Goal: Task Accomplishment & Management: Use online tool/utility

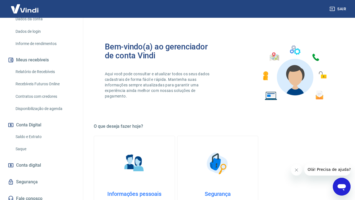
scroll to position [93, 0]
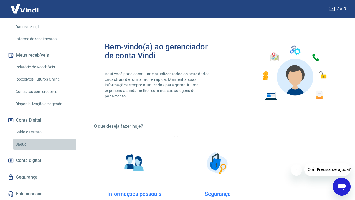
click at [48, 145] on link "Saque" at bounding box center [44, 144] width 63 height 11
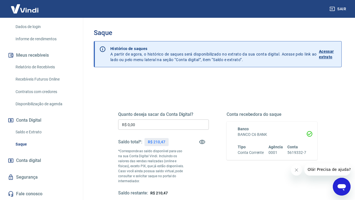
click at [144, 122] on input "R$ 0,00" at bounding box center [163, 124] width 91 height 10
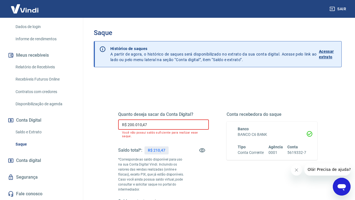
drag, startPoint x: 148, startPoint y: 126, endPoint x: 89, endPoint y: 125, distance: 58.9
click at [89, 125] on div "Saque Histórico de saques A partir de agora, o histórico de saques será disponi…" at bounding box center [218, 135] width 262 height 235
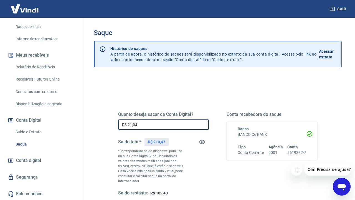
type input "R$ 210,47"
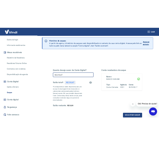
scroll to position [52, 0]
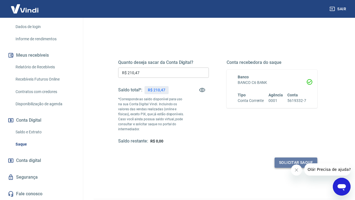
click at [159, 145] on button "Solicitar saque" at bounding box center [296, 162] width 43 height 10
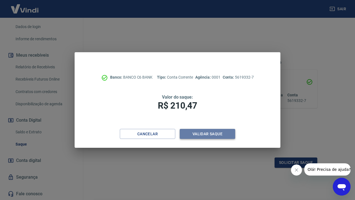
click at [159, 136] on button "Validar saque" at bounding box center [208, 134] width 56 height 10
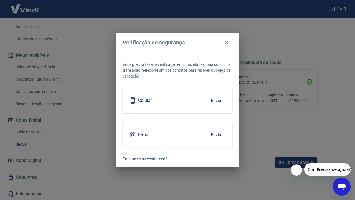
click at [159, 98] on button "Enviar" at bounding box center [217, 101] width 18 height 12
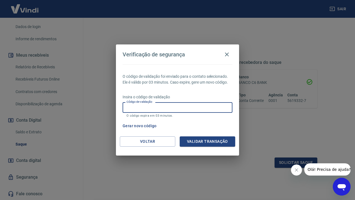
click at [159, 107] on input "Código de validação" at bounding box center [178, 107] width 110 height 10
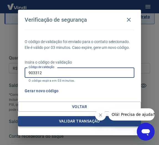
type input "903312"
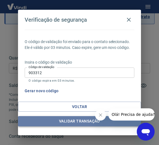
click at [67, 123] on button "Validar transação" at bounding box center [79, 121] width 123 height 10
